Goal: Register for event/course

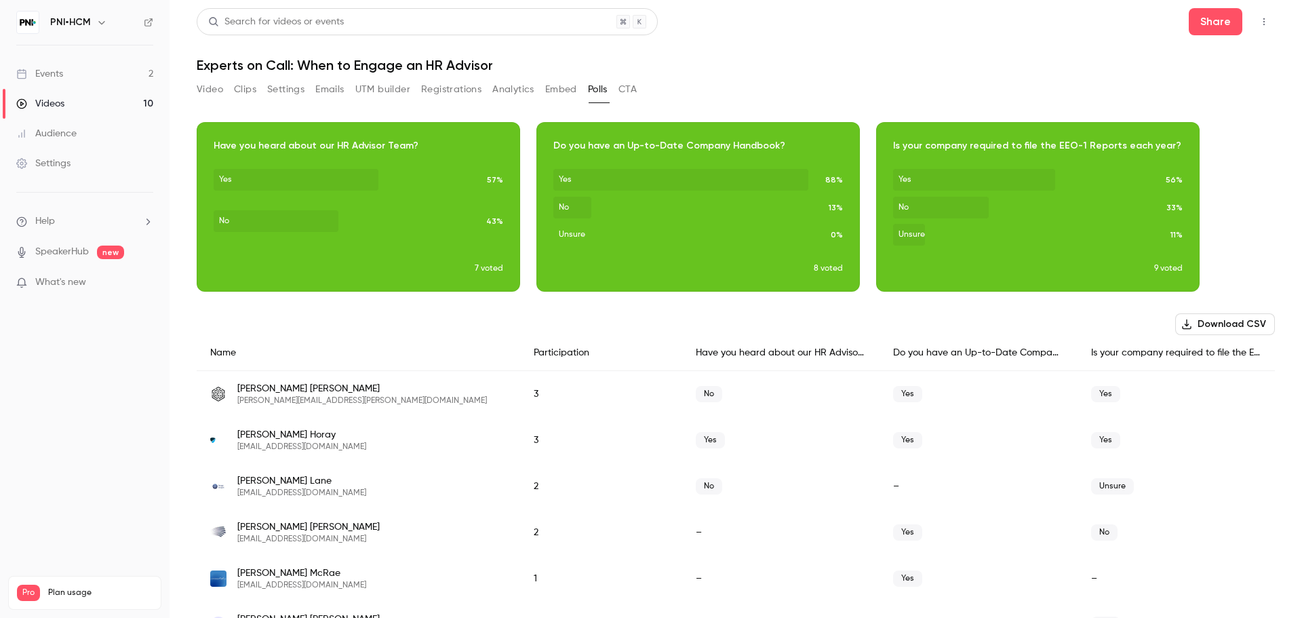
click at [465, 59] on h1 "Experts on Call: When to Engage an HR Advisor" at bounding box center [736, 65] width 1078 height 16
copy div "Experts on Call: When to Engage an HR Advisor Video Clips Settings Emails UTM b…"
click at [233, 61] on h1 "Experts on Call: When to Engage an HR Advisor" at bounding box center [736, 65] width 1078 height 16
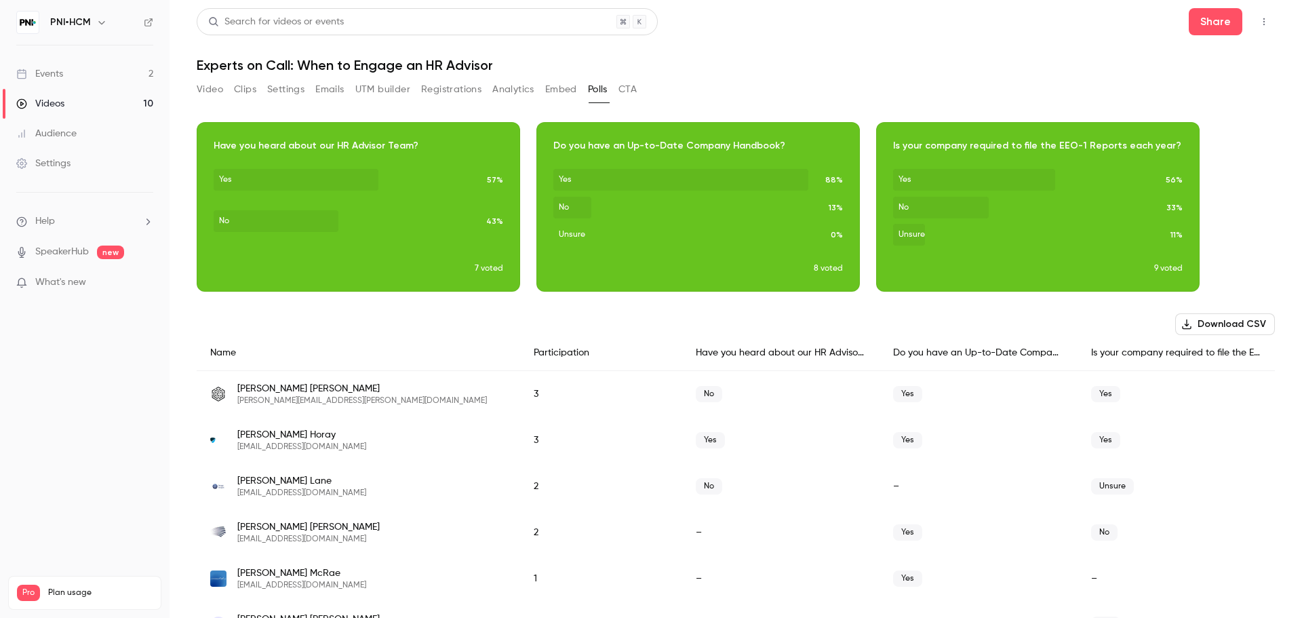
click at [87, 66] on link "Events 2" at bounding box center [85, 74] width 170 height 30
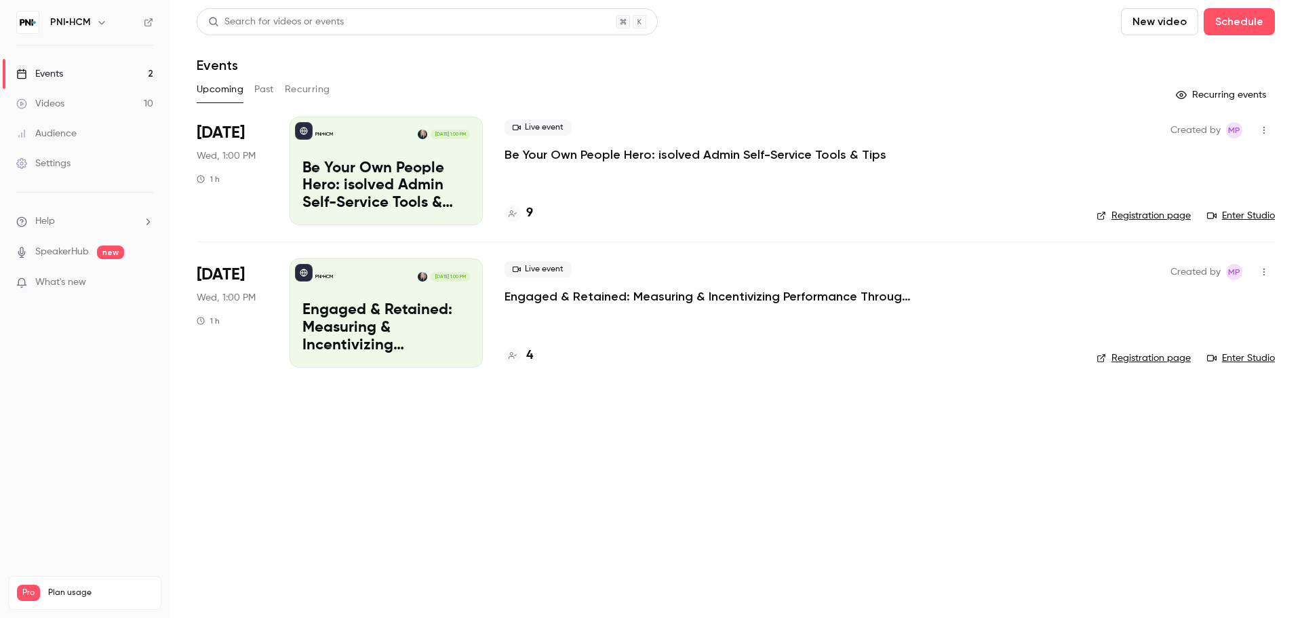
click at [262, 94] on button "Past" at bounding box center [264, 90] width 20 height 22
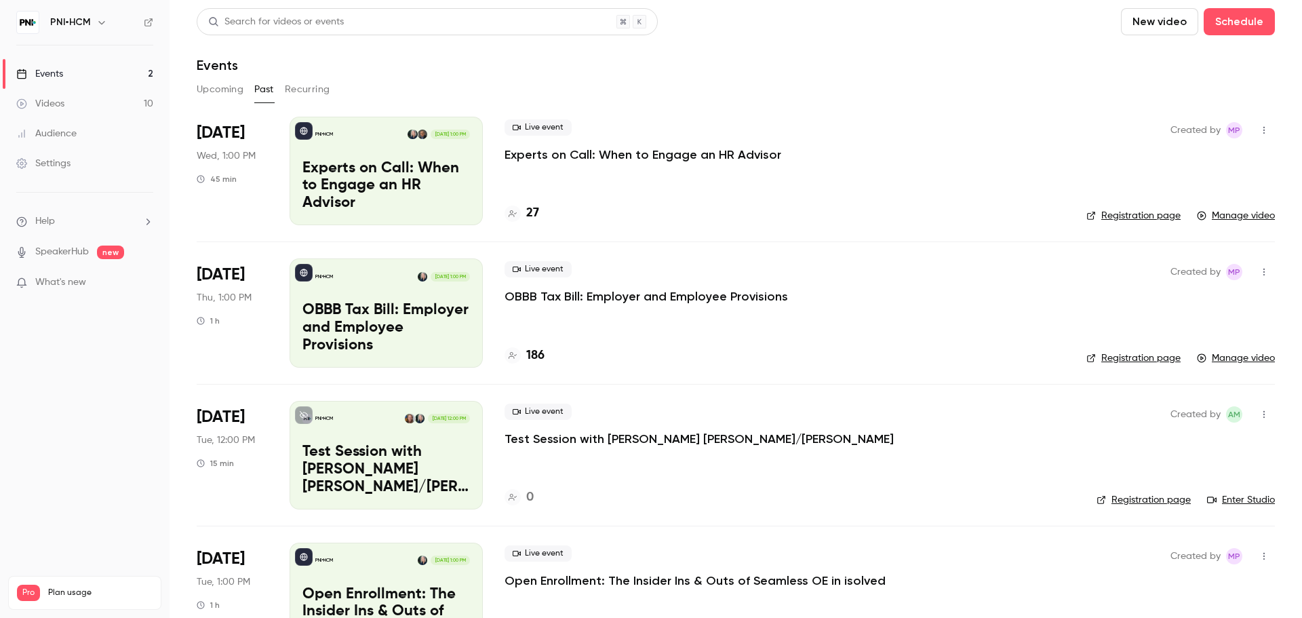
click at [633, 147] on p "Experts on Call: When to Engage an HR Advisor" at bounding box center [643, 154] width 277 height 16
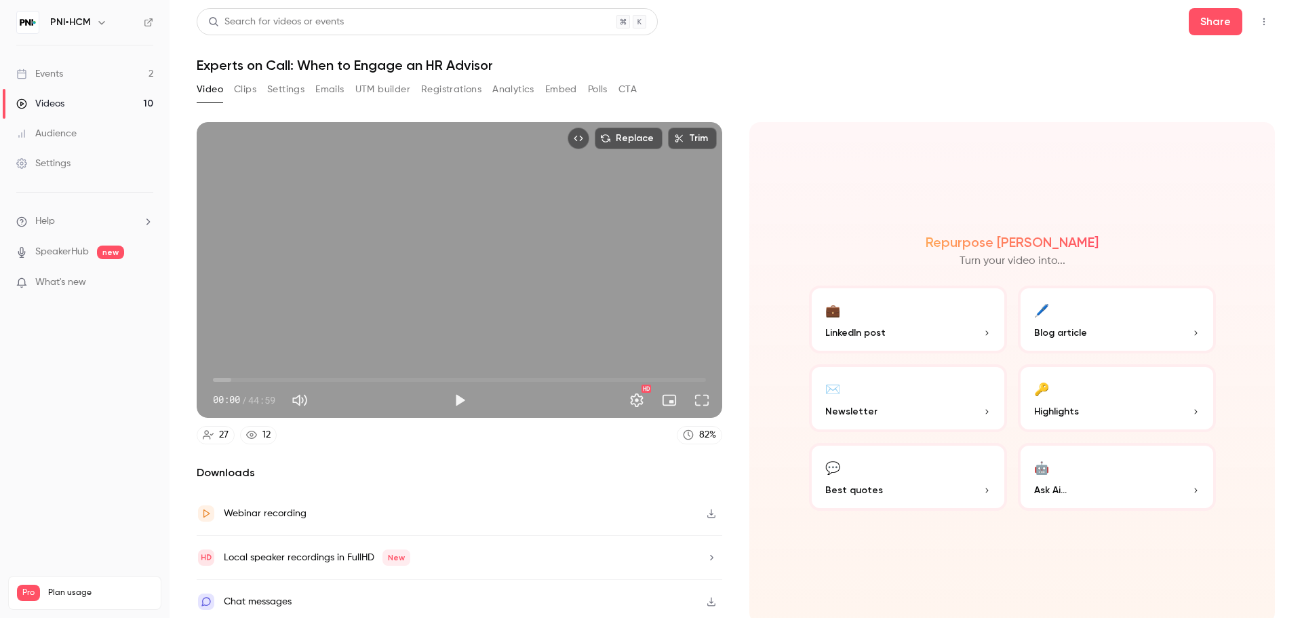
click at [60, 62] on link "Events 2" at bounding box center [85, 74] width 170 height 30
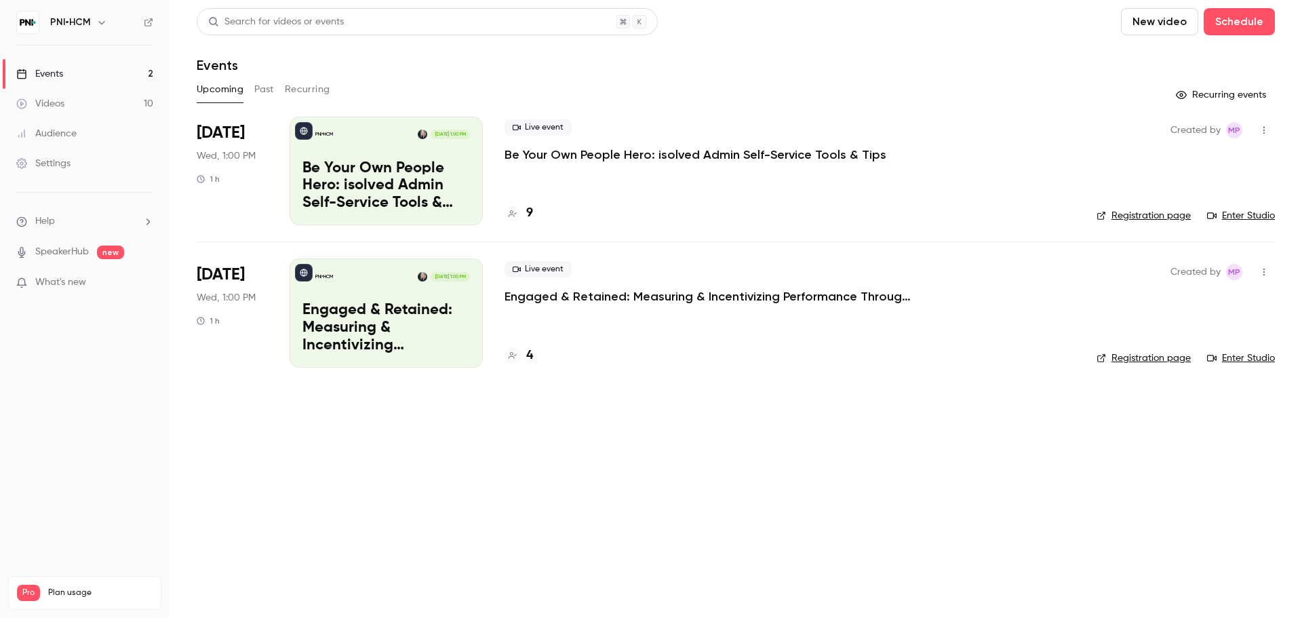
click at [257, 90] on button "Past" at bounding box center [264, 90] width 20 height 22
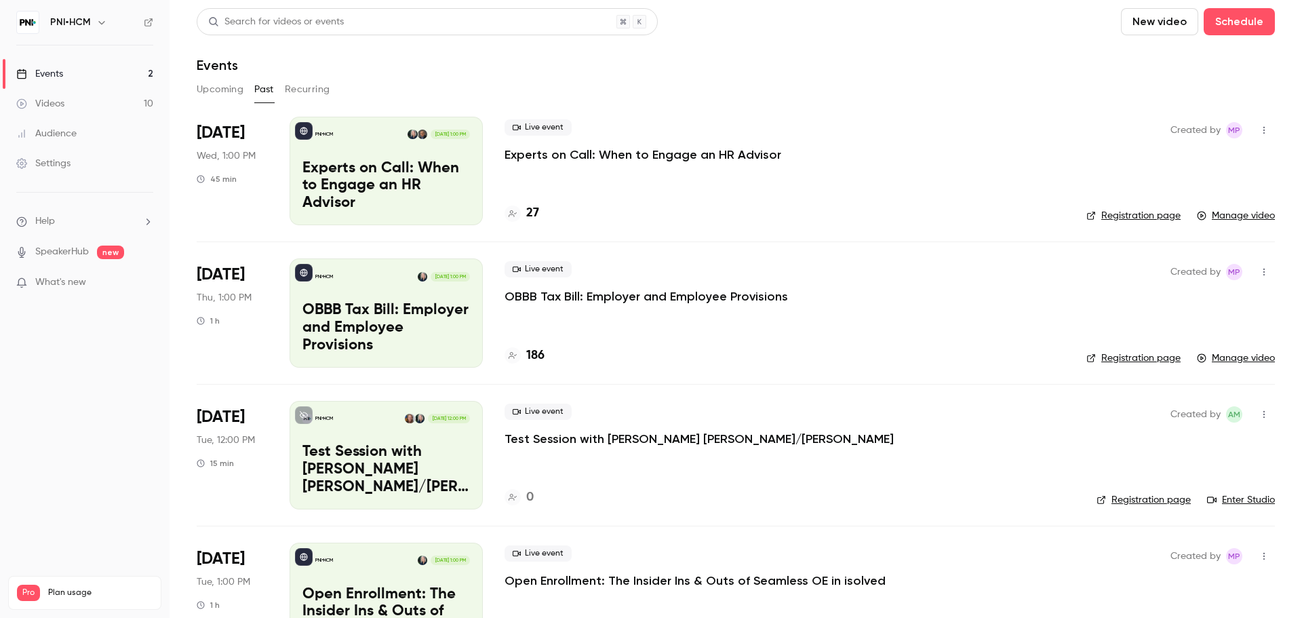
click at [1131, 217] on link "Registration page" at bounding box center [1133, 216] width 94 height 14
click at [821, 149] on div "Live event Experts on Call: When to Engage an HR Advisor" at bounding box center [785, 140] width 560 height 43
copy div "Experts on Call: When to Engage an HR Advisor"
